Goal: Task Accomplishment & Management: Manage account settings

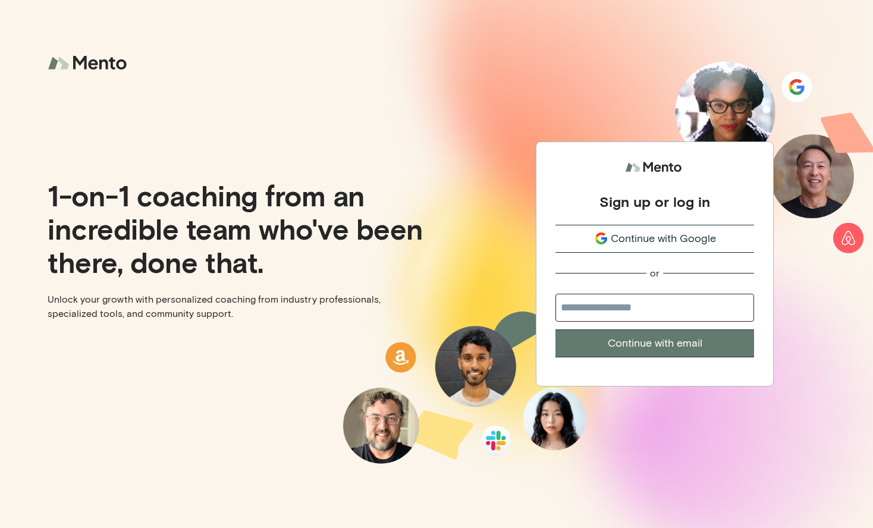
click at [596, 241] on icon "submit" at bounding box center [601, 242] width 10 height 5
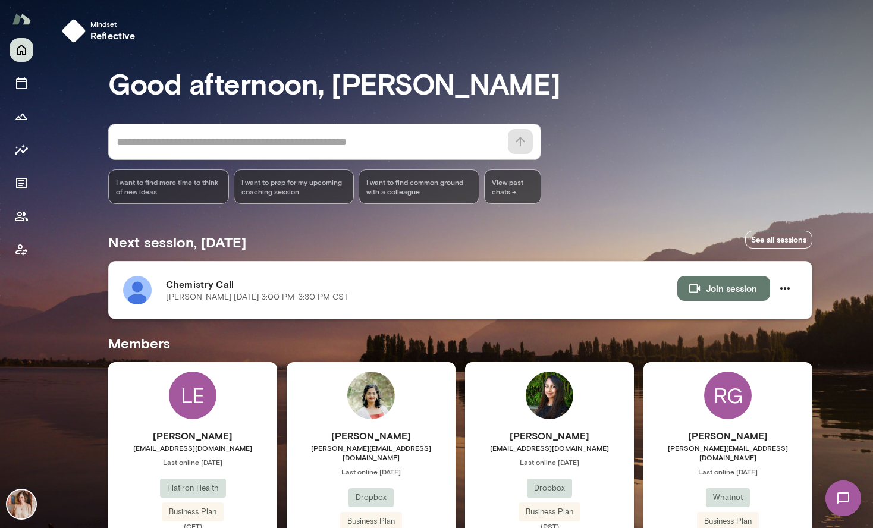
click at [205, 283] on h6 "Chemistry Call" at bounding box center [421, 284] width 511 height 14
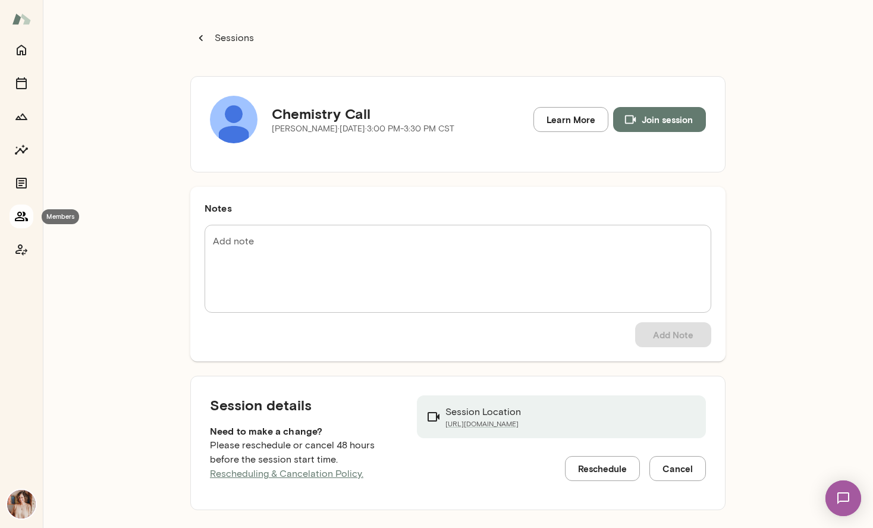
click at [24, 213] on icon "Members" at bounding box center [21, 217] width 13 height 10
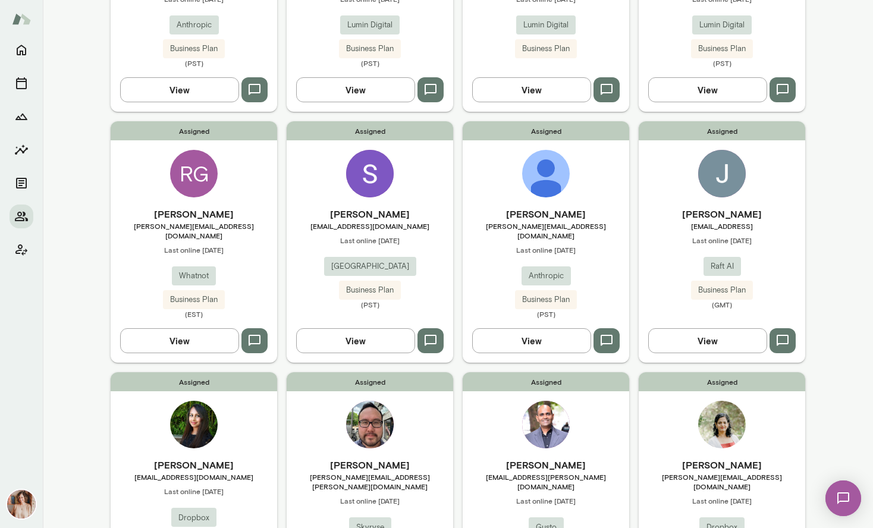
scroll to position [745, 0]
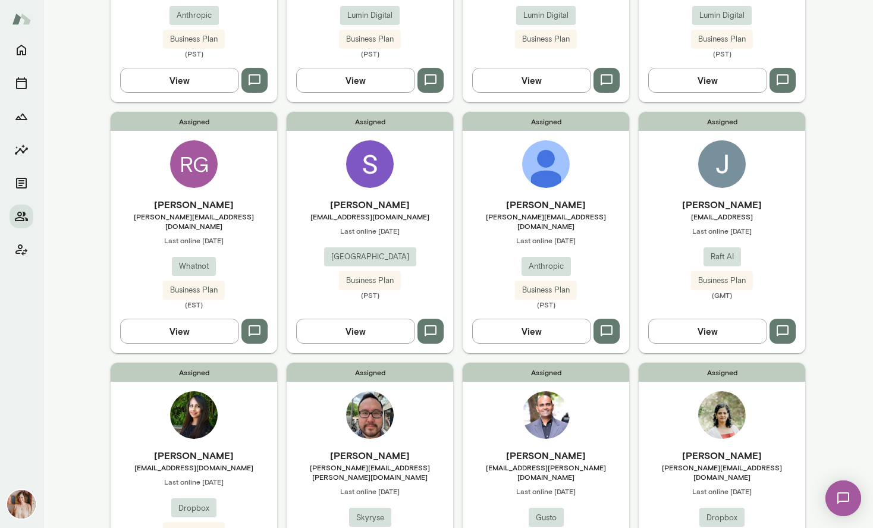
click at [546, 202] on h6 "[PERSON_NAME]" at bounding box center [546, 204] width 166 height 14
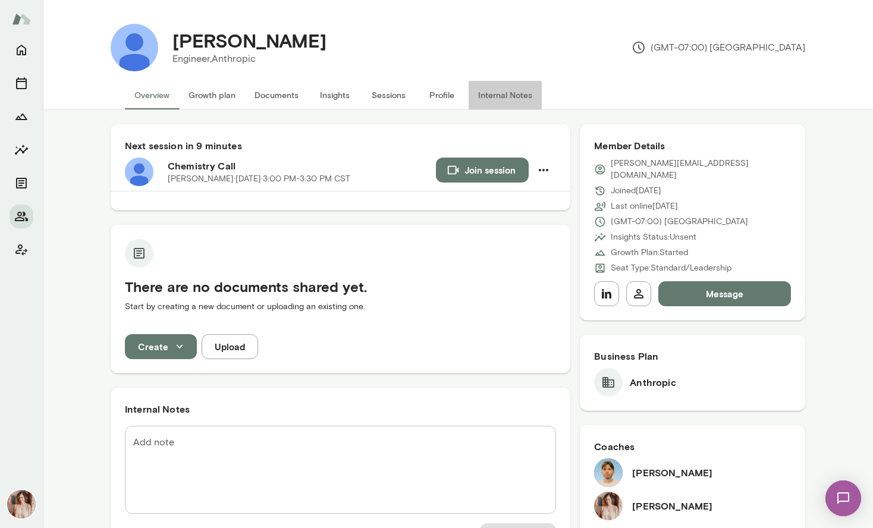
click at [509, 89] on button "Internal Notes" at bounding box center [504, 95] width 73 height 29
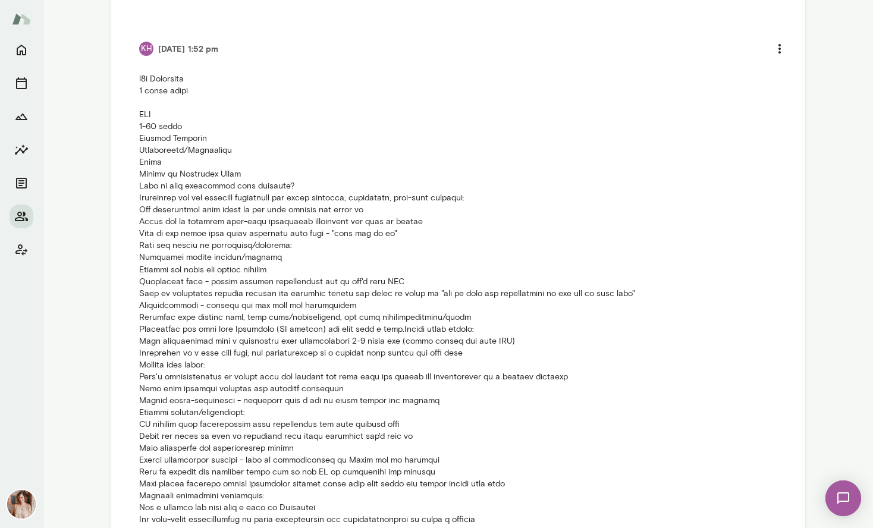
scroll to position [427, 0]
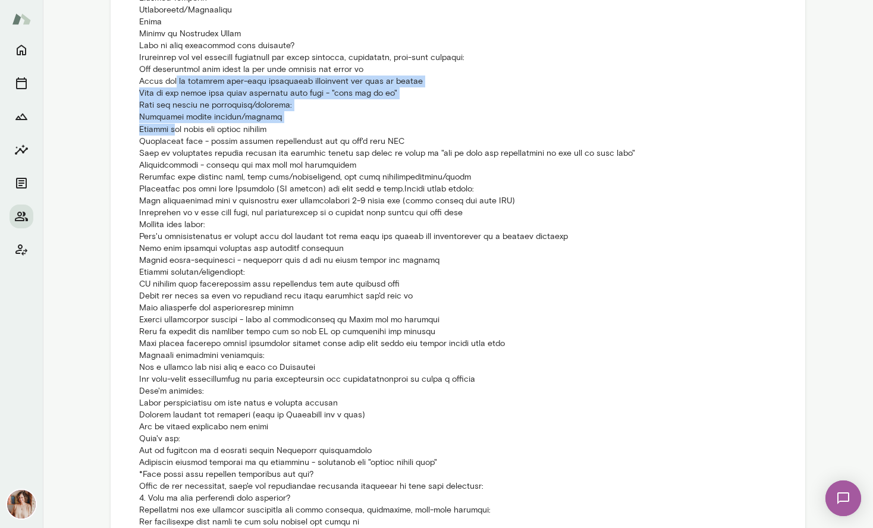
drag, startPoint x: 178, startPoint y: 83, endPoint x: 184, endPoint y: 125, distance: 42.0
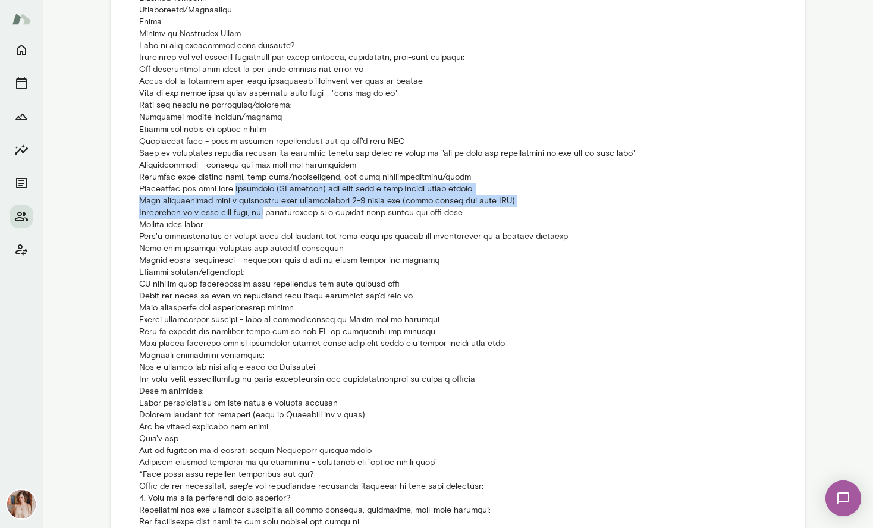
drag, startPoint x: 251, startPoint y: 190, endPoint x: 253, endPoint y: 216, distance: 26.2
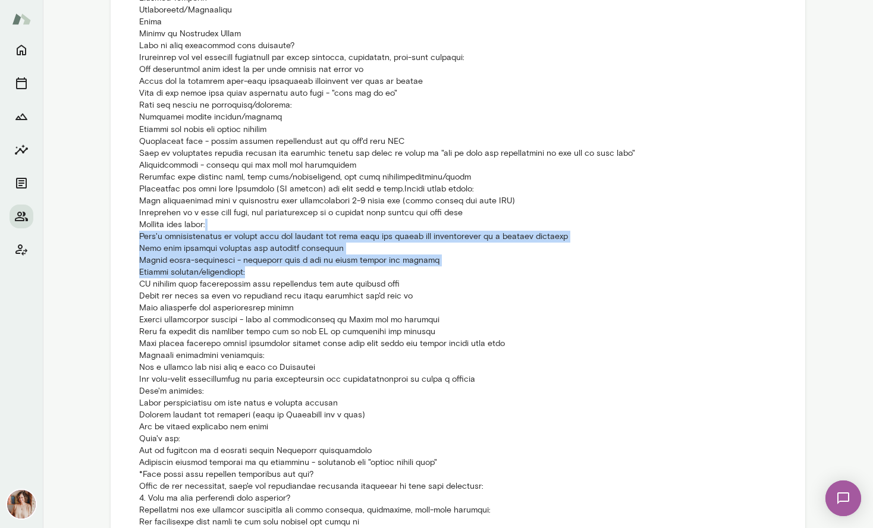
drag, startPoint x: 441, startPoint y: 229, endPoint x: 442, endPoint y: 271, distance: 41.0
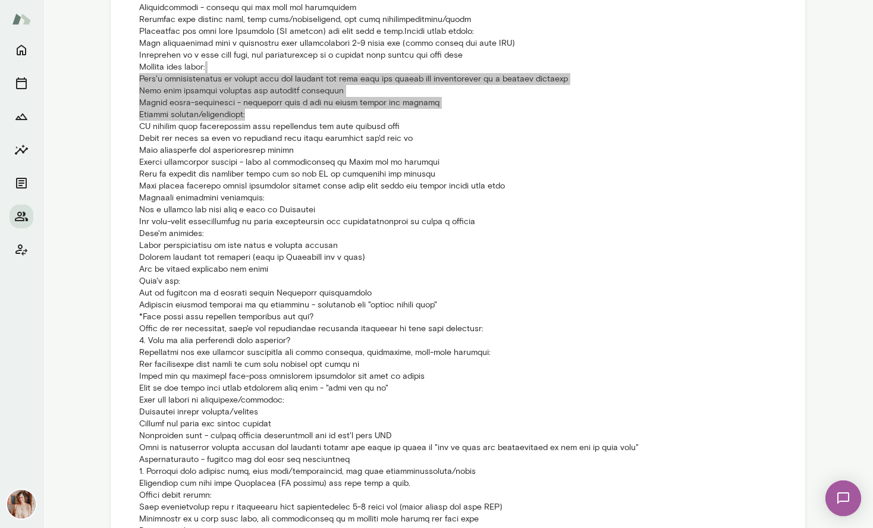
scroll to position [585, 0]
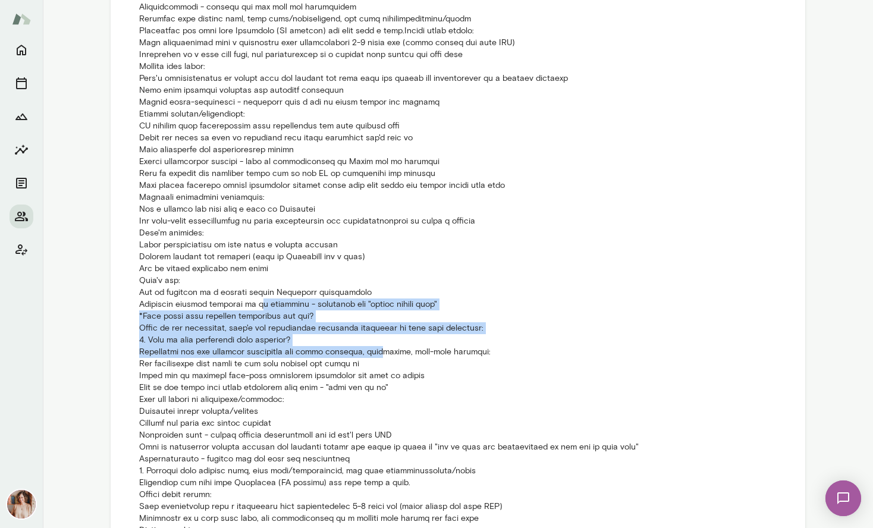
drag, startPoint x: 262, startPoint y: 306, endPoint x: 374, endPoint y: 347, distance: 119.4
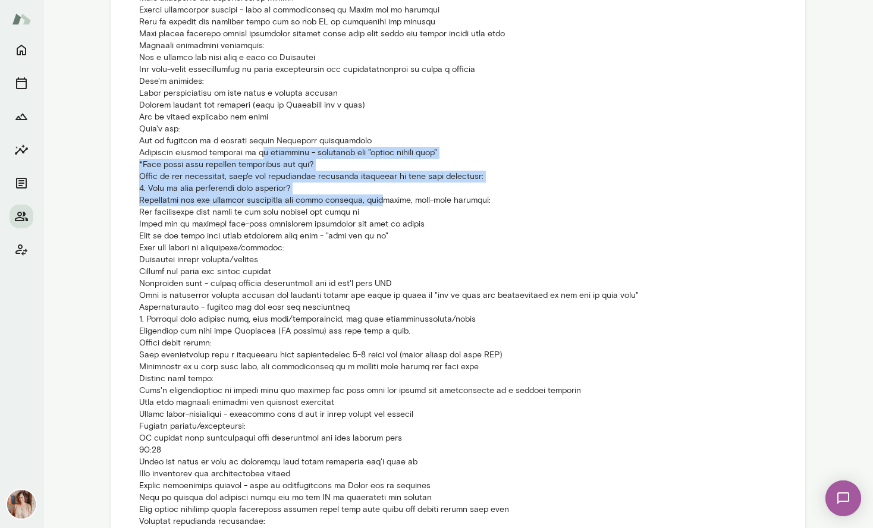
scroll to position [749, 0]
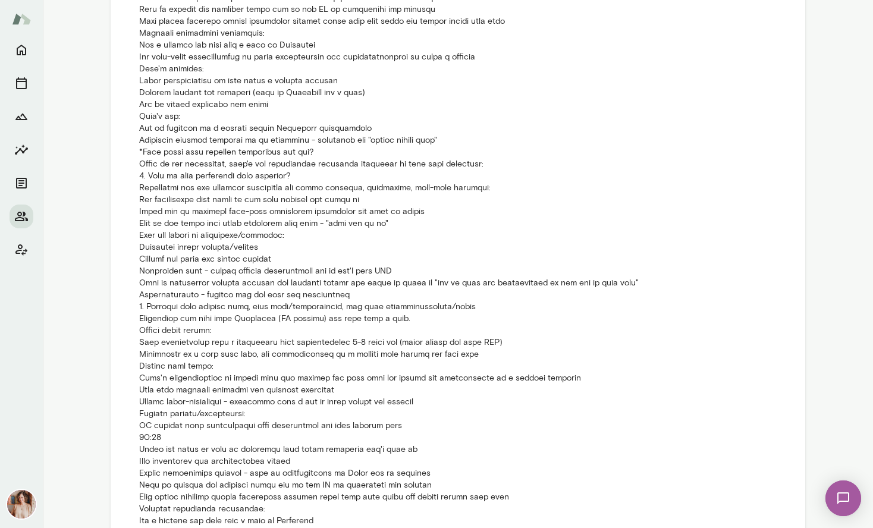
click at [374, 347] on p at bounding box center [457, 390] width 637 height 1559
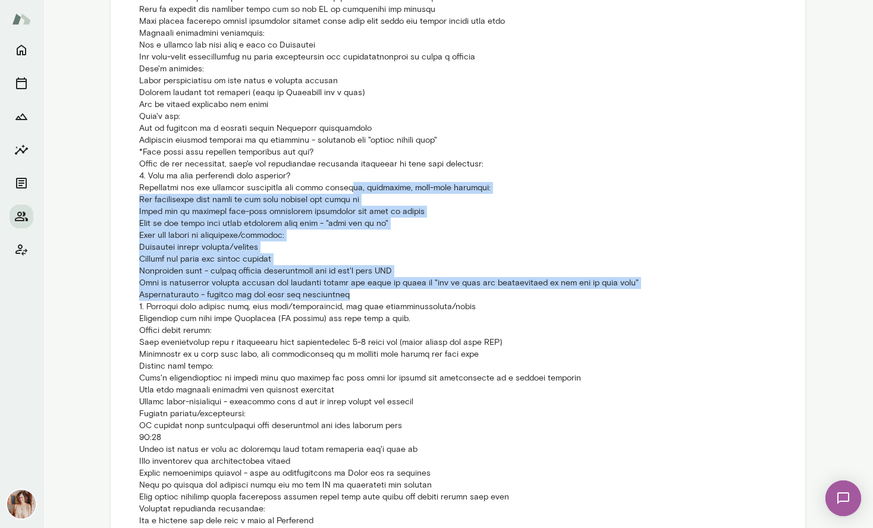
drag, startPoint x: 349, startPoint y: 189, endPoint x: 350, endPoint y: 292, distance: 102.9
click at [350, 293] on p at bounding box center [457, 390] width 637 height 1559
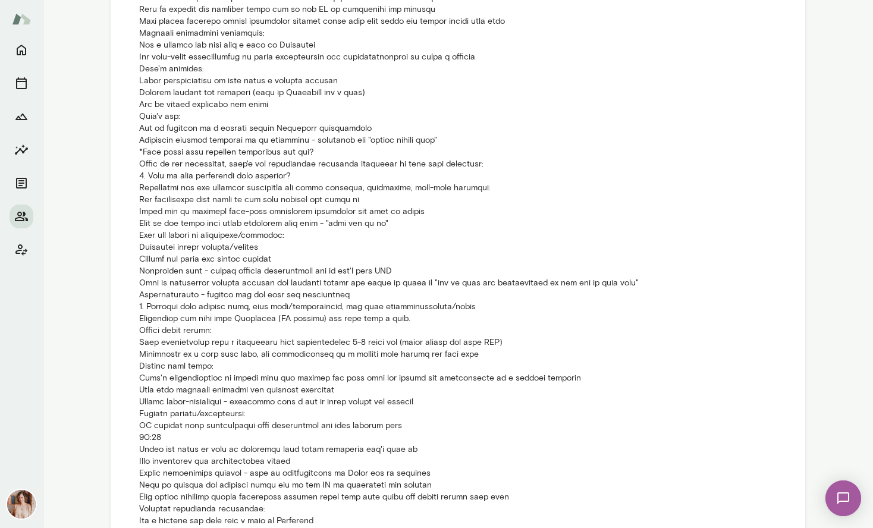
click at [334, 322] on p at bounding box center [457, 390] width 637 height 1559
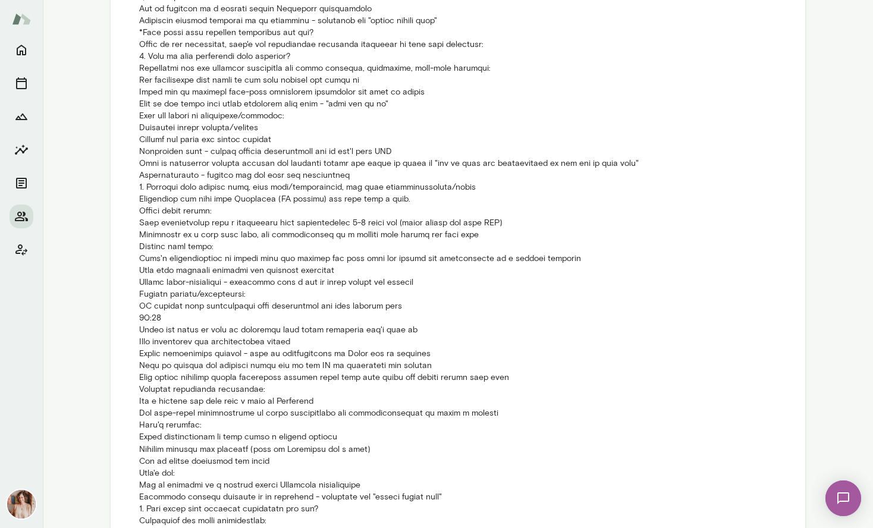
scroll to position [935, 0]
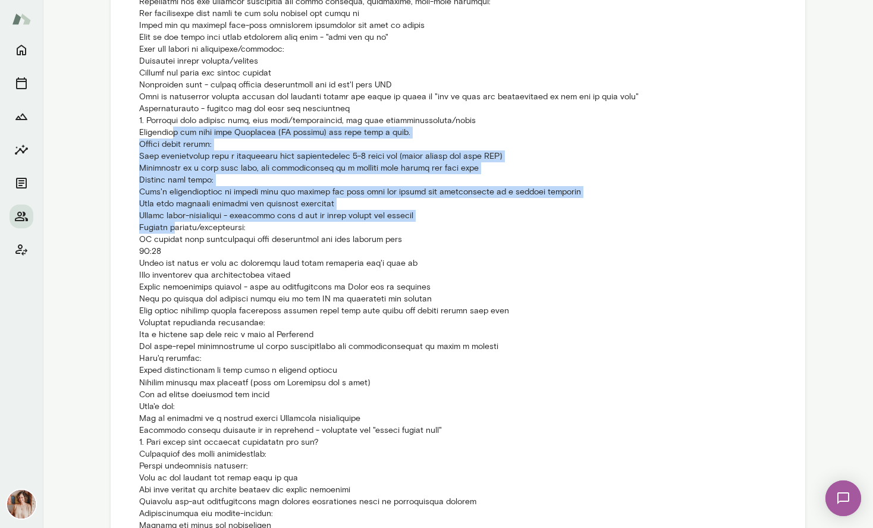
drag, startPoint x: 176, startPoint y: 134, endPoint x: 181, endPoint y: 226, distance: 91.7
click at [181, 226] on p at bounding box center [457, 203] width 637 height 1559
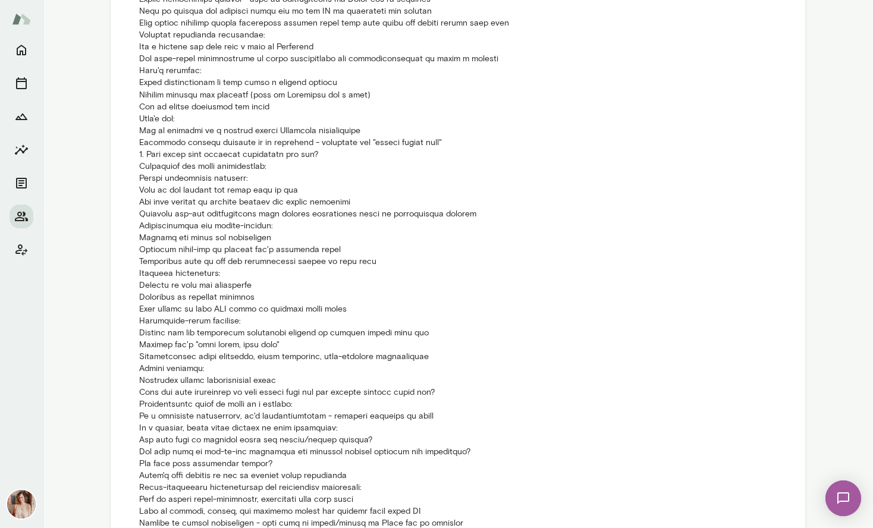
scroll to position [1224, 0]
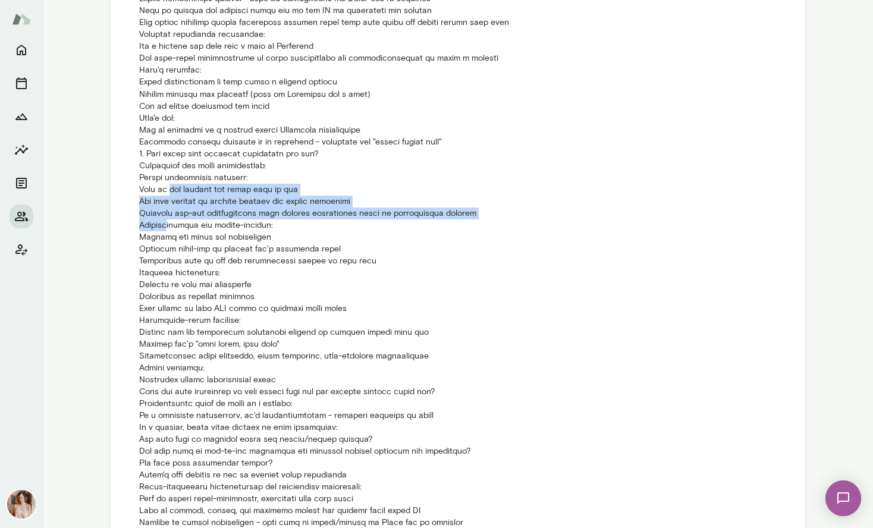
drag, startPoint x: 165, startPoint y: 188, endPoint x: 168, endPoint y: 225, distance: 37.0
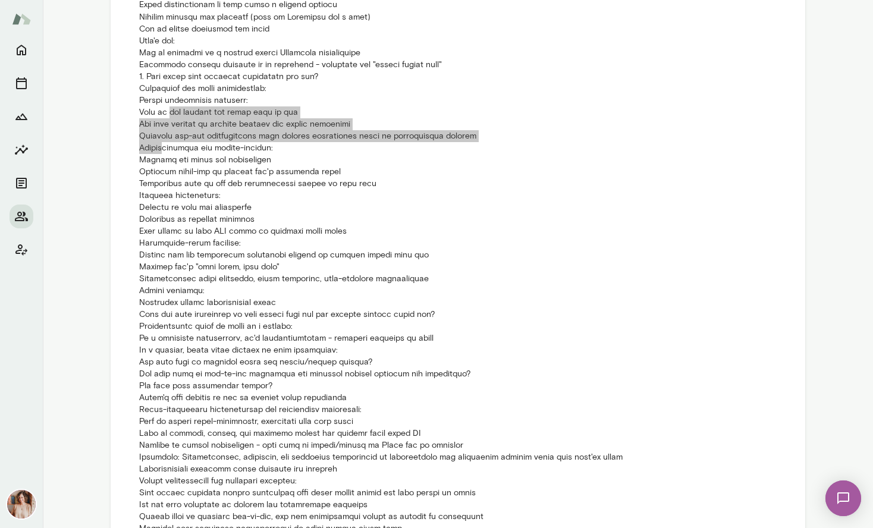
scroll to position [1304, 0]
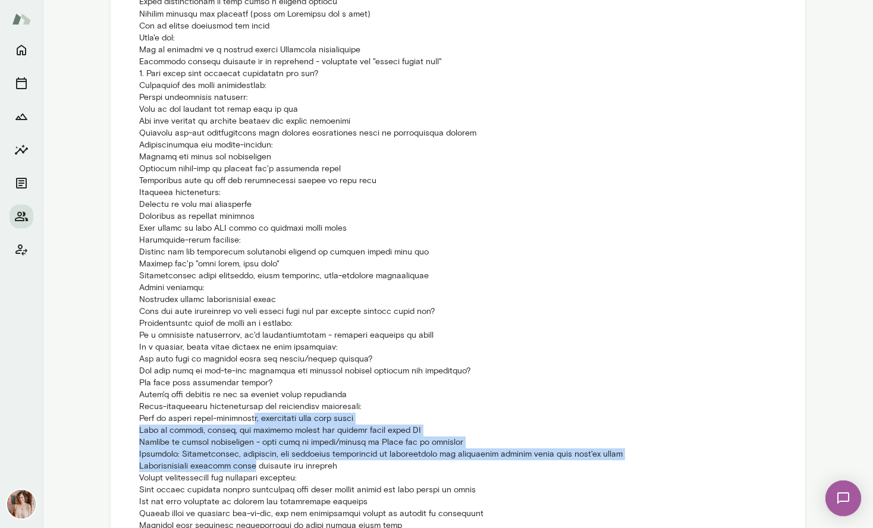
drag, startPoint x: 252, startPoint y: 423, endPoint x: 254, endPoint y: 463, distance: 40.5
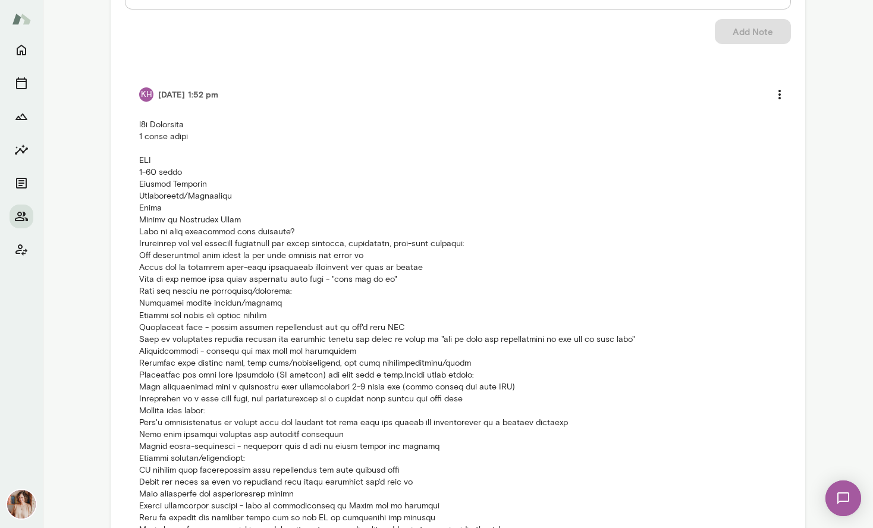
scroll to position [0, 0]
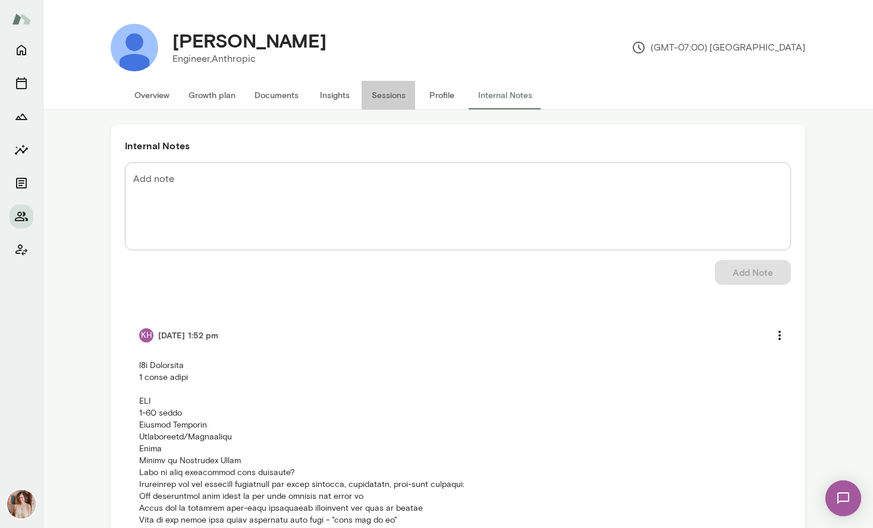
click at [389, 84] on button "Sessions" at bounding box center [388, 95] width 54 height 29
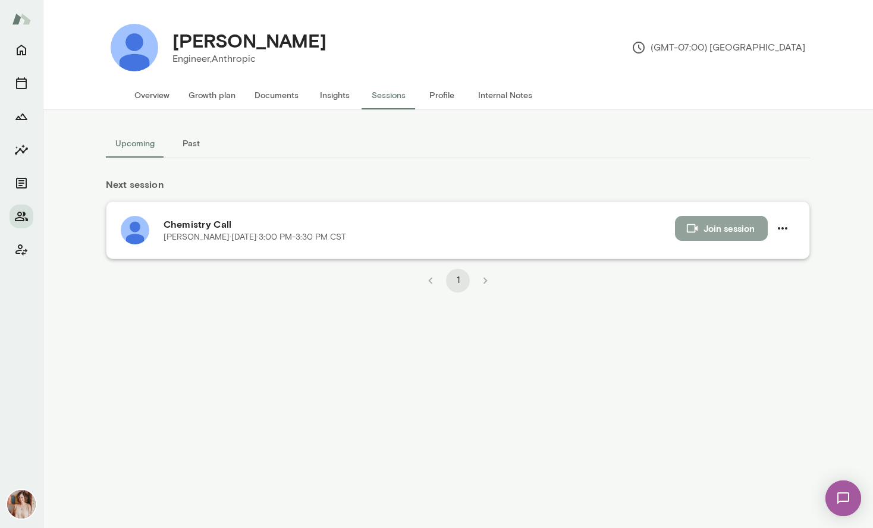
click at [736, 237] on button "Join session" at bounding box center [721, 228] width 93 height 25
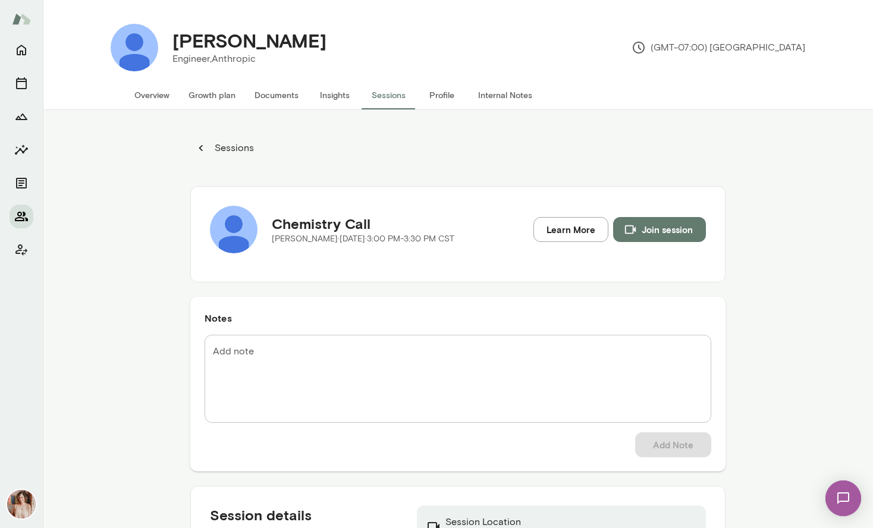
click at [18, 219] on icon "Members" at bounding box center [21, 216] width 14 height 14
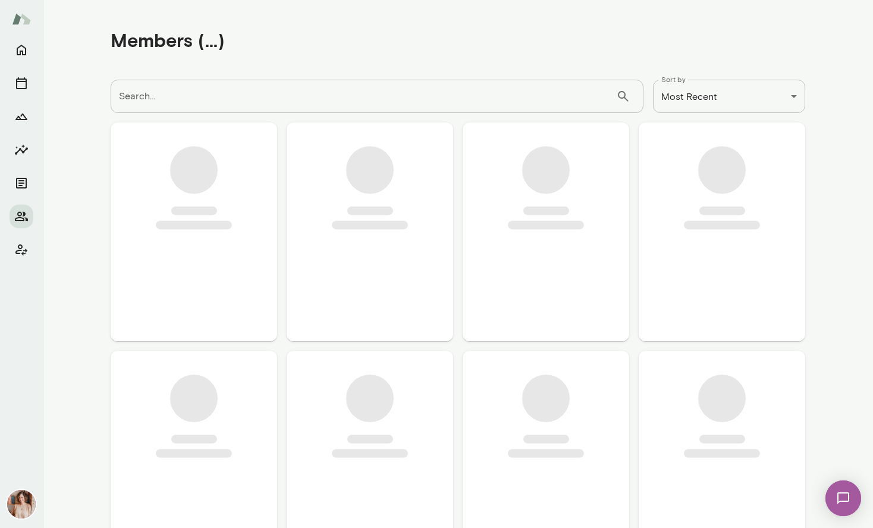
click at [307, 103] on input "Search..." at bounding box center [363, 96] width 505 height 33
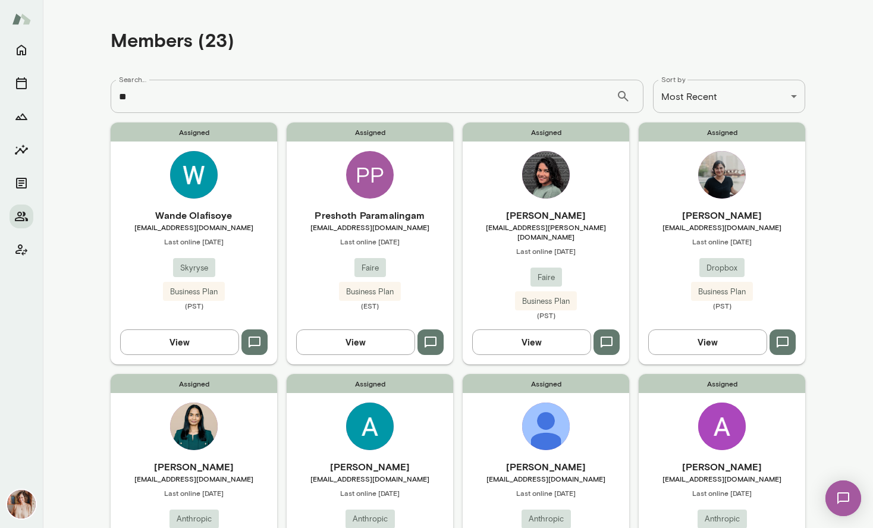
click at [309, 55] on div "Members (23)" at bounding box center [458, 40] width 694 height 61
click at [310, 91] on input "**" at bounding box center [363, 96] width 505 height 33
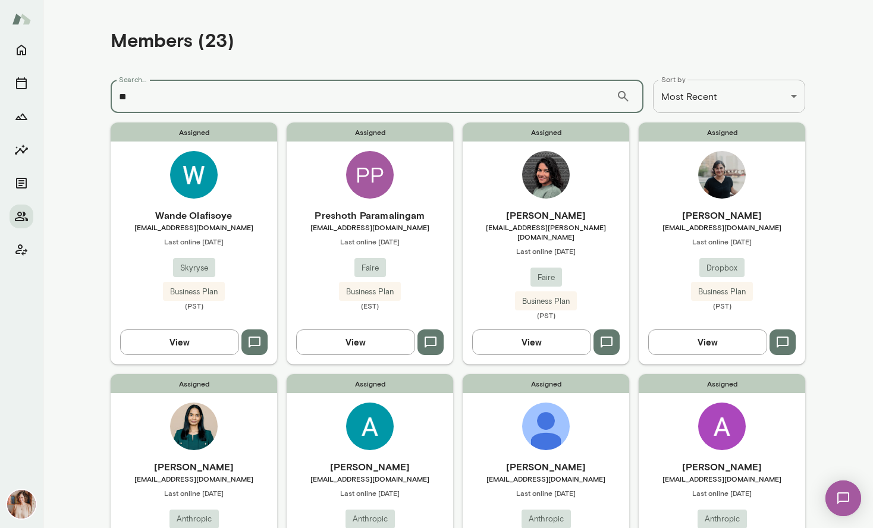
click at [310, 102] on input "**" at bounding box center [363, 96] width 505 height 33
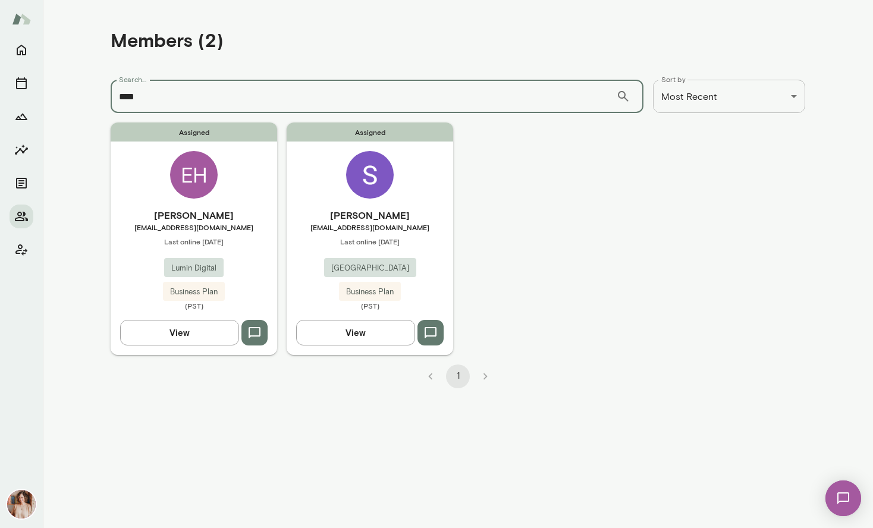
type input "****"
click at [262, 284] on div "[PERSON_NAME] [EMAIL_ADDRESS][DOMAIN_NAME] Last online [DATE] Lumin Digital Bus…" at bounding box center [194, 259] width 166 height 102
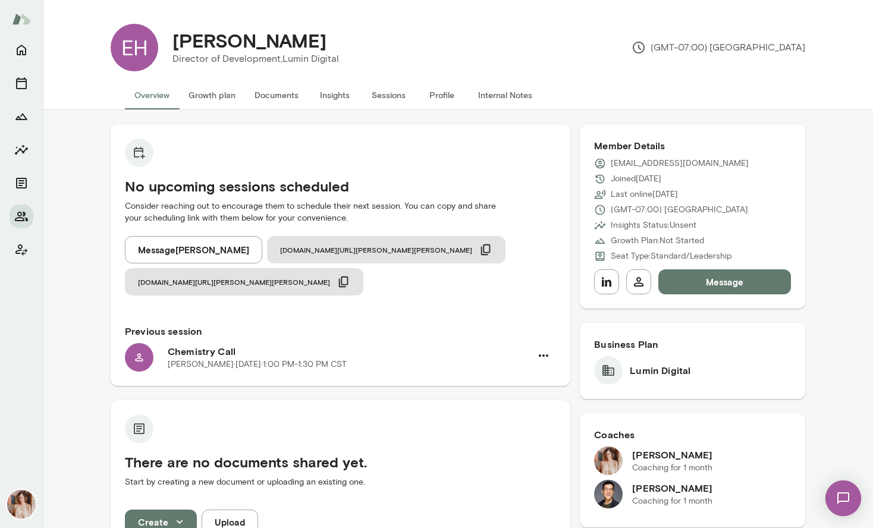
click at [20, 201] on div at bounding box center [22, 150] width 24 height 224
click at [21, 213] on icon "Members" at bounding box center [21, 217] width 13 height 10
